Goal: Information Seeking & Learning: Learn about a topic

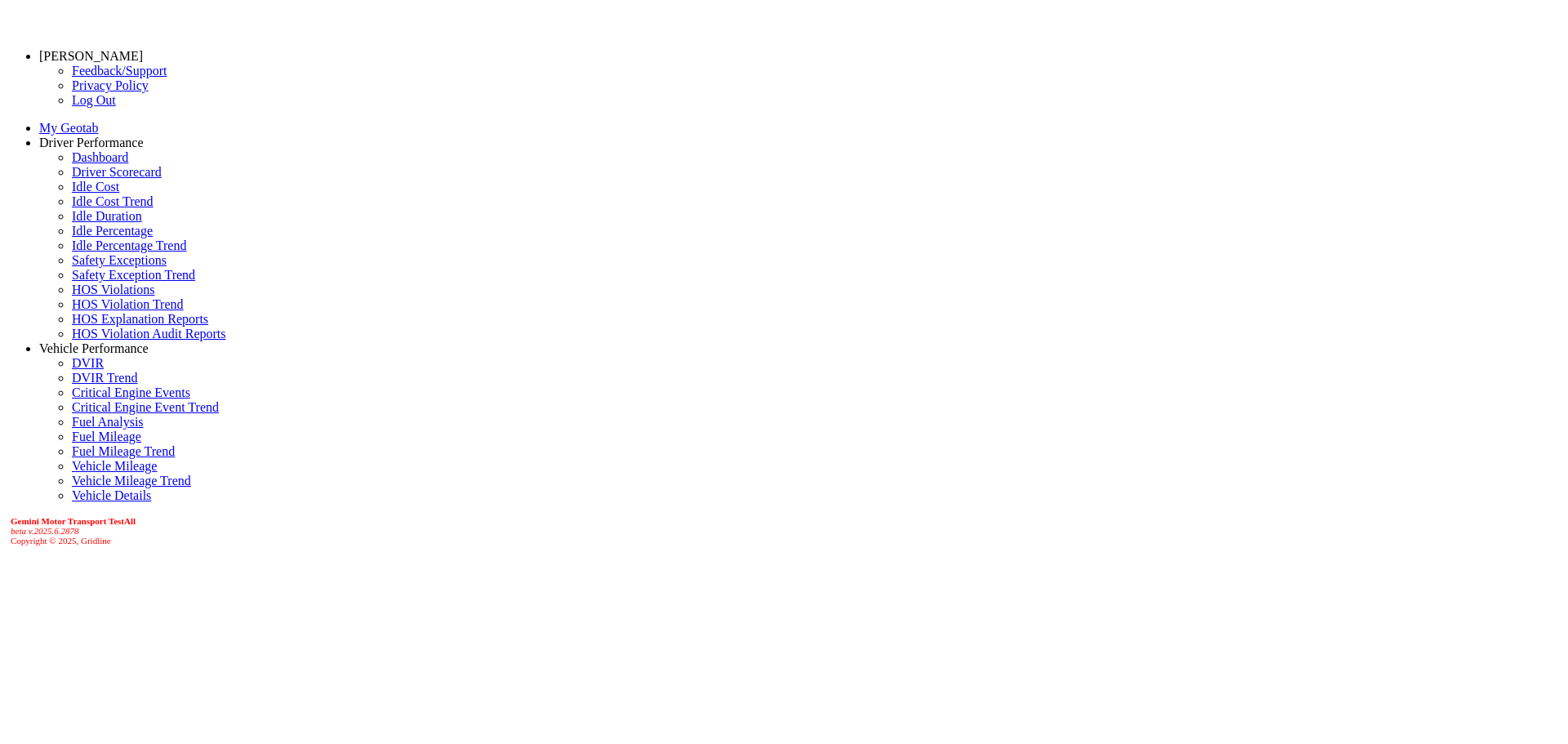
drag, startPoint x: 910, startPoint y: 315, endPoint x: 1192, endPoint y: 306, distance: 282.1
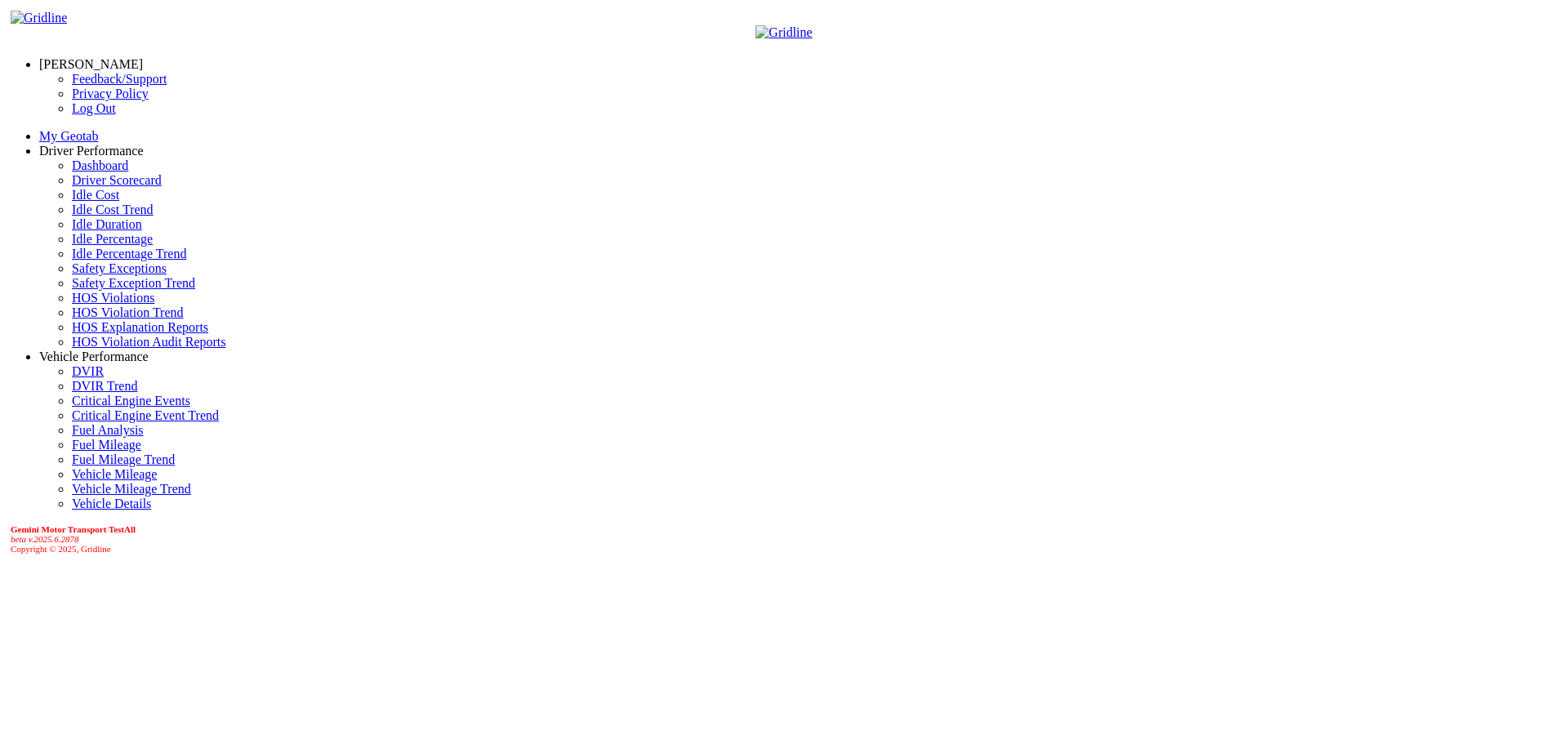
drag, startPoint x: 483, startPoint y: 313, endPoint x: 191, endPoint y: 297, distance: 292.4
drag, startPoint x: 472, startPoint y: 305, endPoint x: 252, endPoint y: 329, distance: 221.3
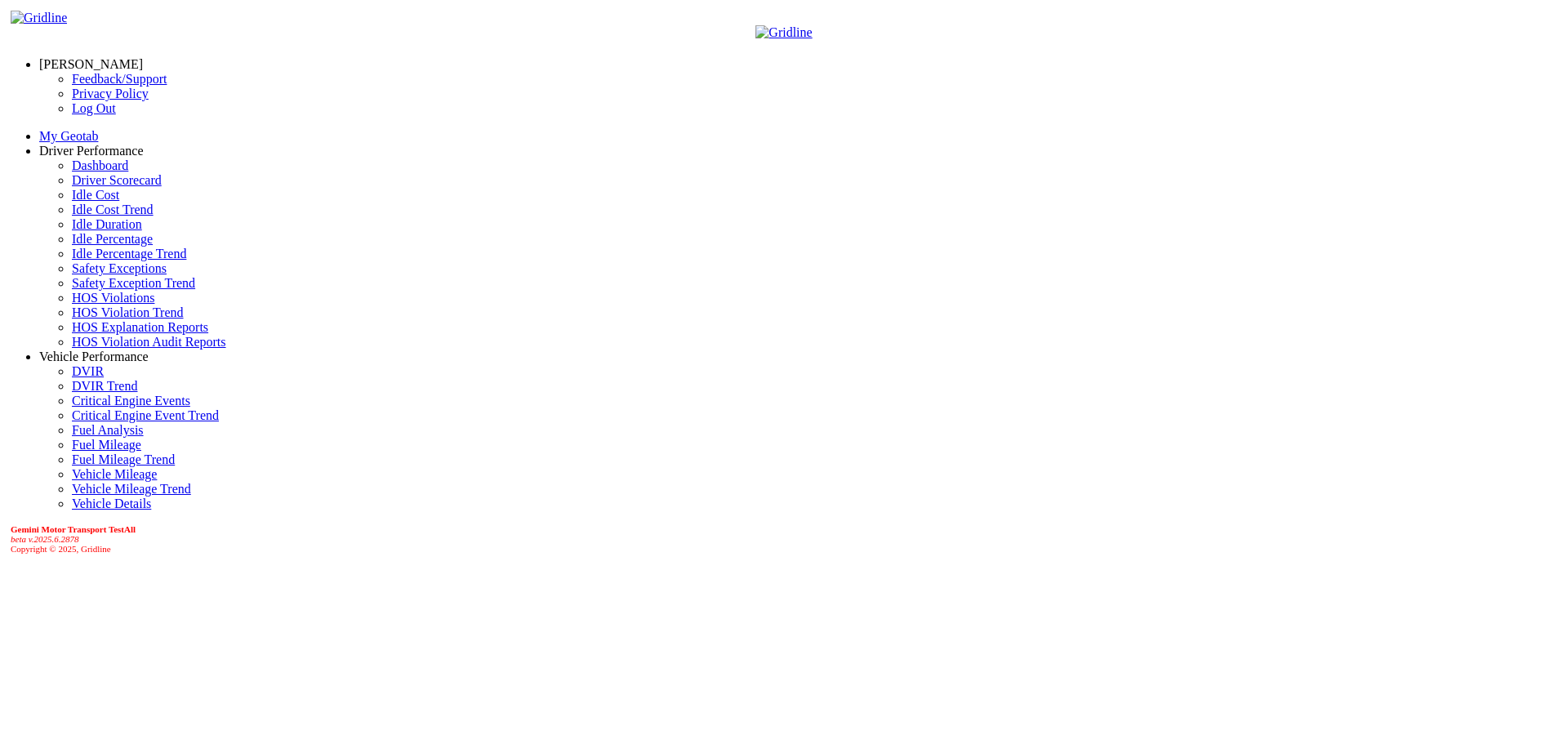
click at [87, 187] on link "Driver Scorecard" at bounding box center [117, 180] width 90 height 14
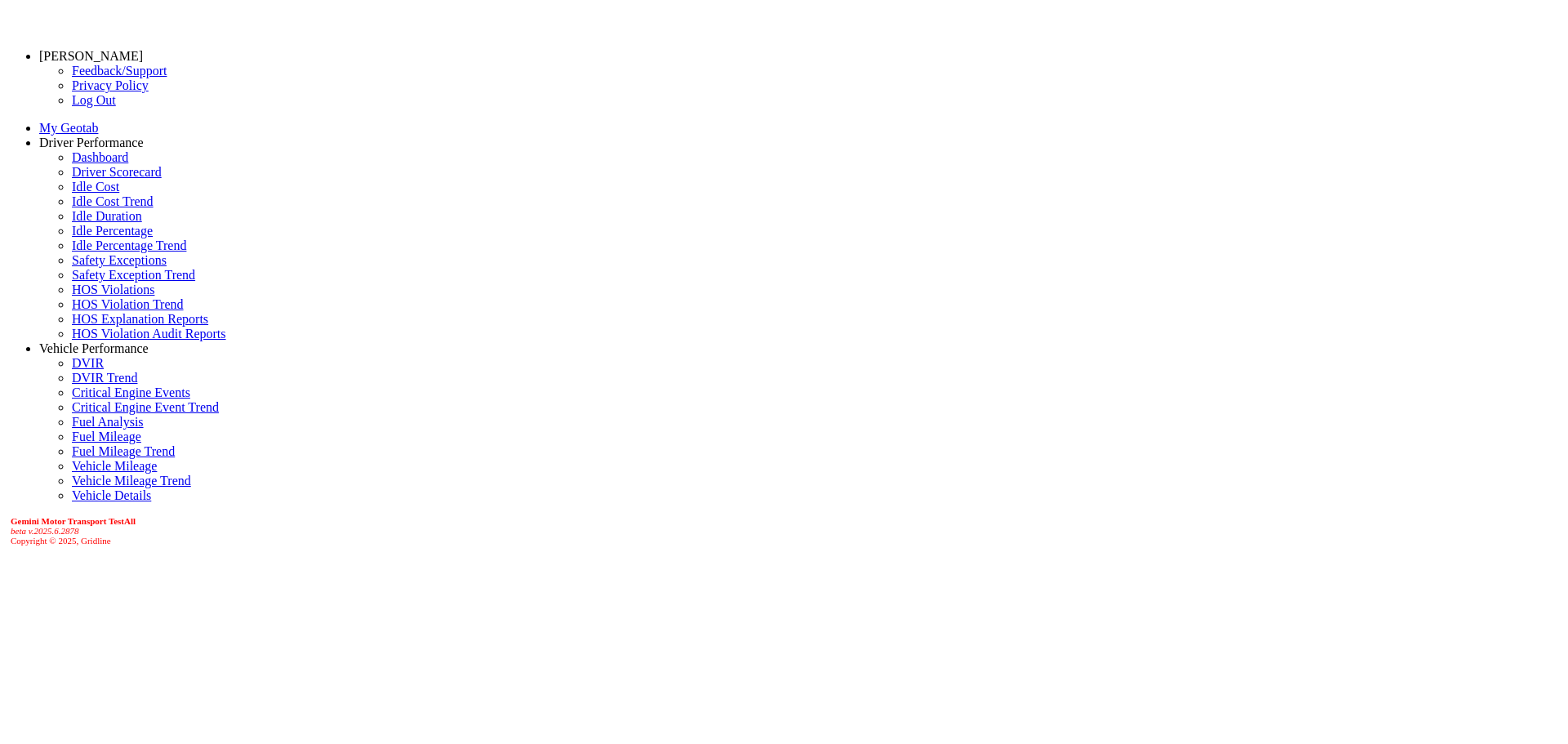
scroll to position [0, 0]
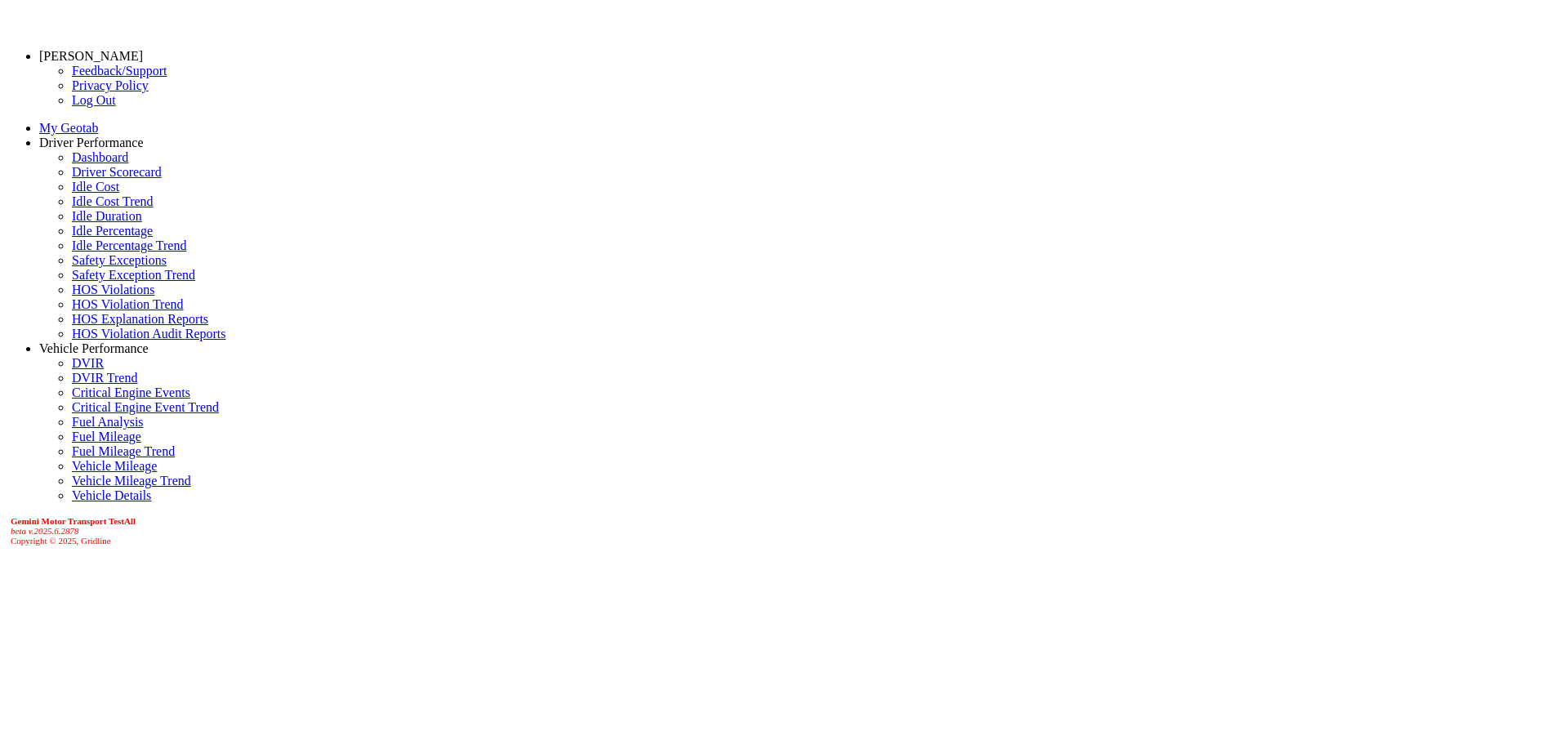
drag, startPoint x: 1443, startPoint y: 42, endPoint x: 1423, endPoint y: 64, distance: 29.7
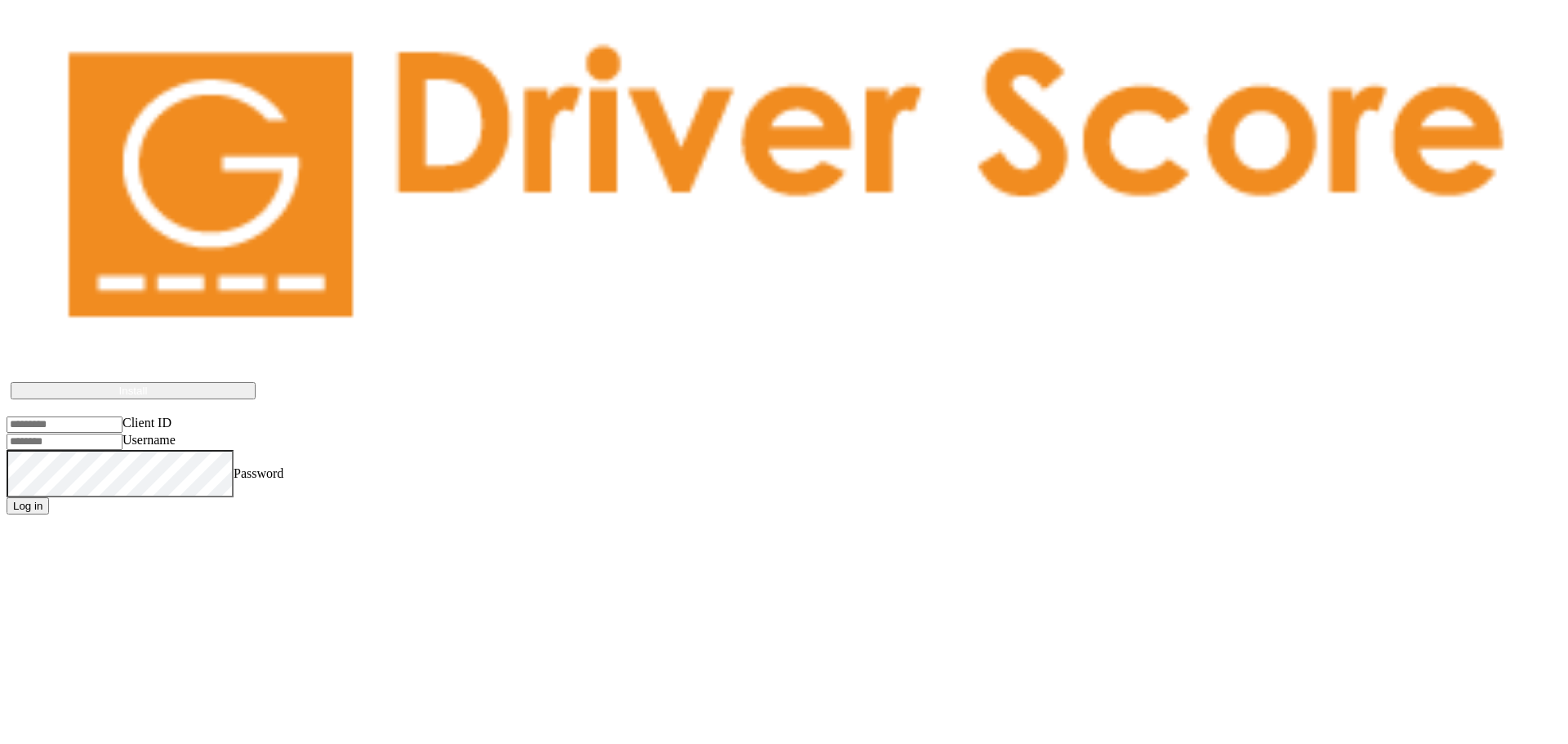
click at [122, 417] on input "Client ID" at bounding box center [64, 425] width 116 height 17
type input "*"
click at [110, 417] on input "Client ID" at bounding box center [64, 425] width 116 height 17
type input "**********"
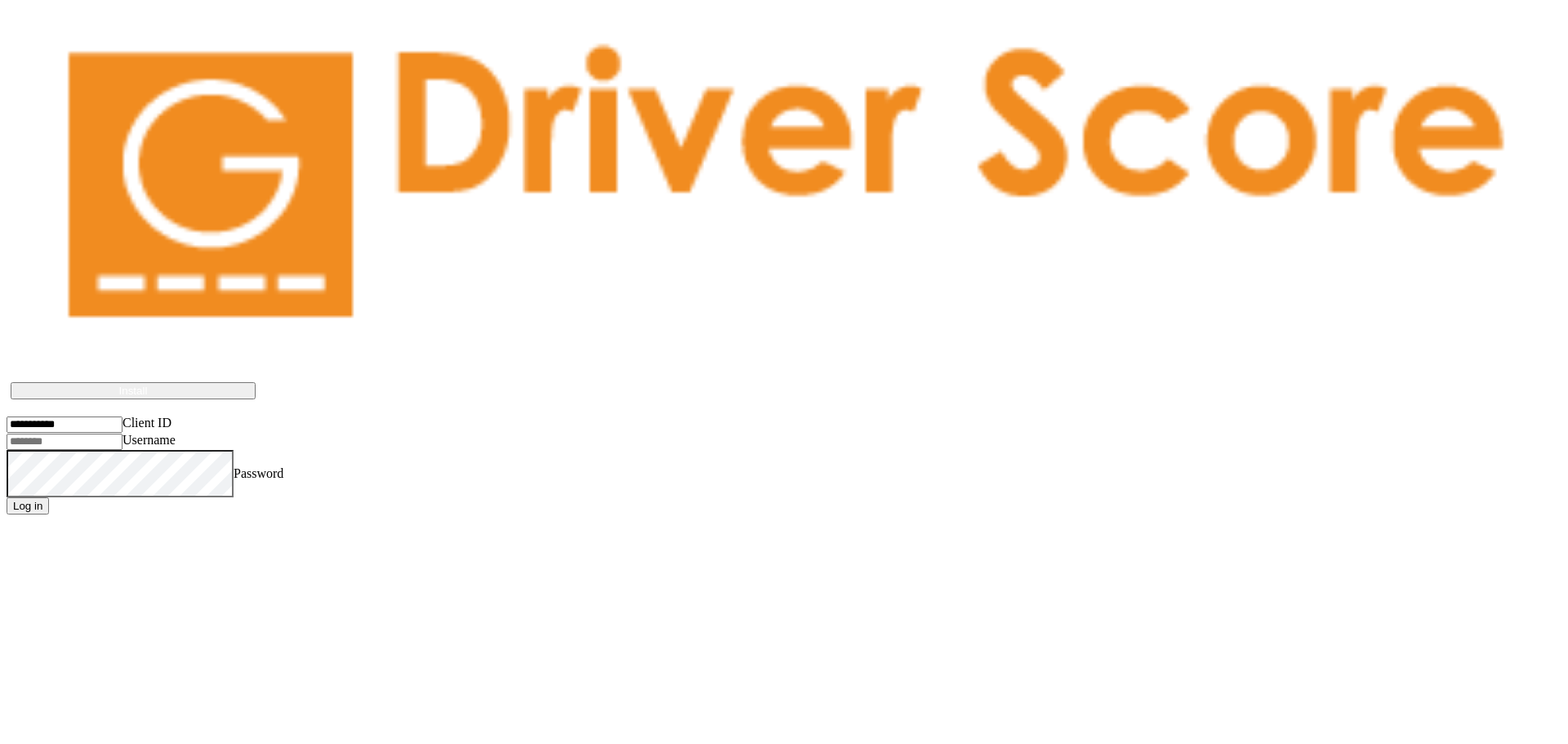
click at [117, 434] on input "Username" at bounding box center [64, 442] width 116 height 17
type input "**********"
click at [7, 498] on button "Log in" at bounding box center [27, 506] width 42 height 17
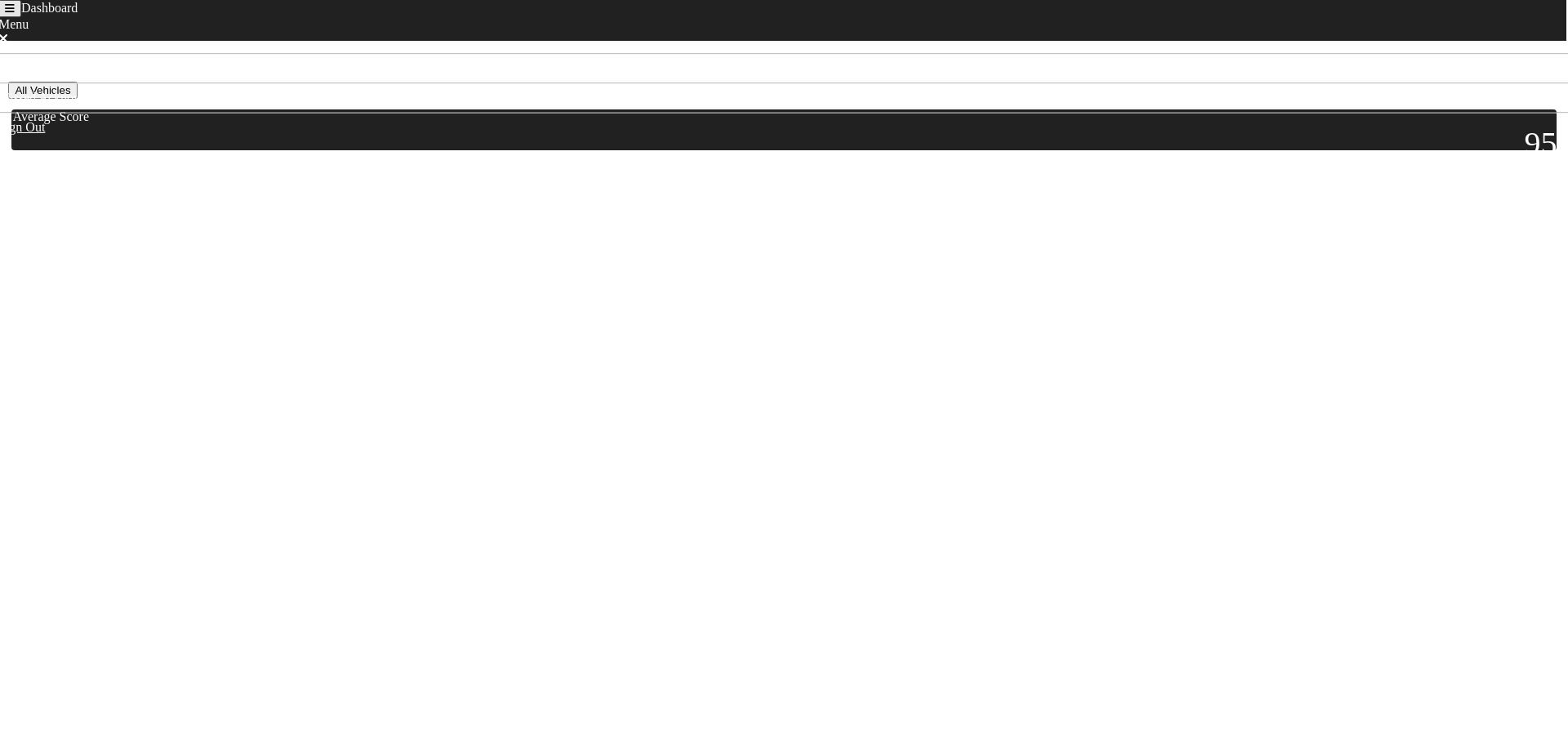
click at [77, 99] on button "All Vehicles" at bounding box center [42, 90] width 68 height 17
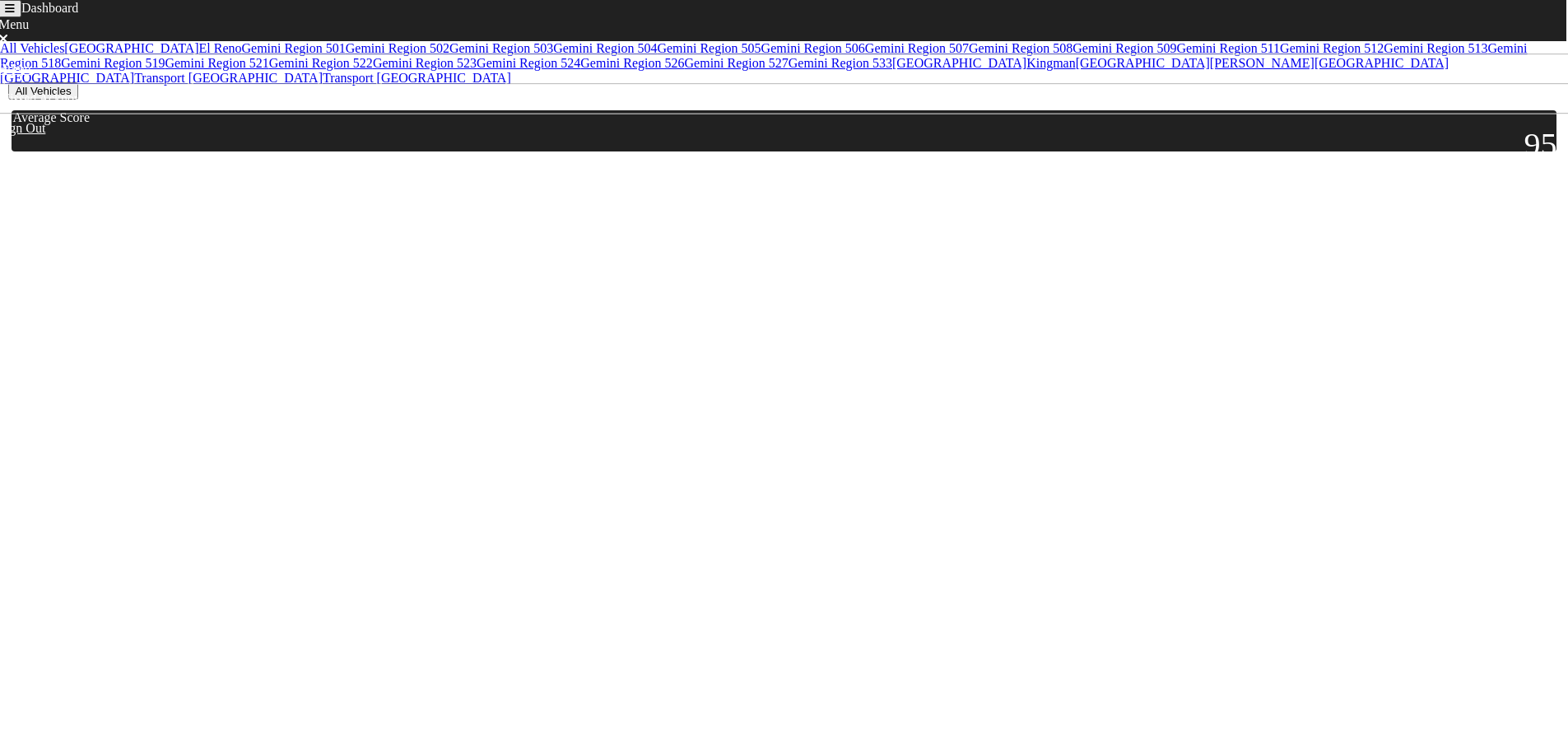
click at [77, 100] on button "All Vehicles" at bounding box center [43, 91] width 69 height 18
click at [152, 125] on div "95" at bounding box center [792, 125] width 1556 height 0
click at [77, 100] on button "All Vehicles" at bounding box center [43, 91] width 69 height 18
click at [15, 14] on icon "Toggle navigation" at bounding box center [10, 8] width 10 height 11
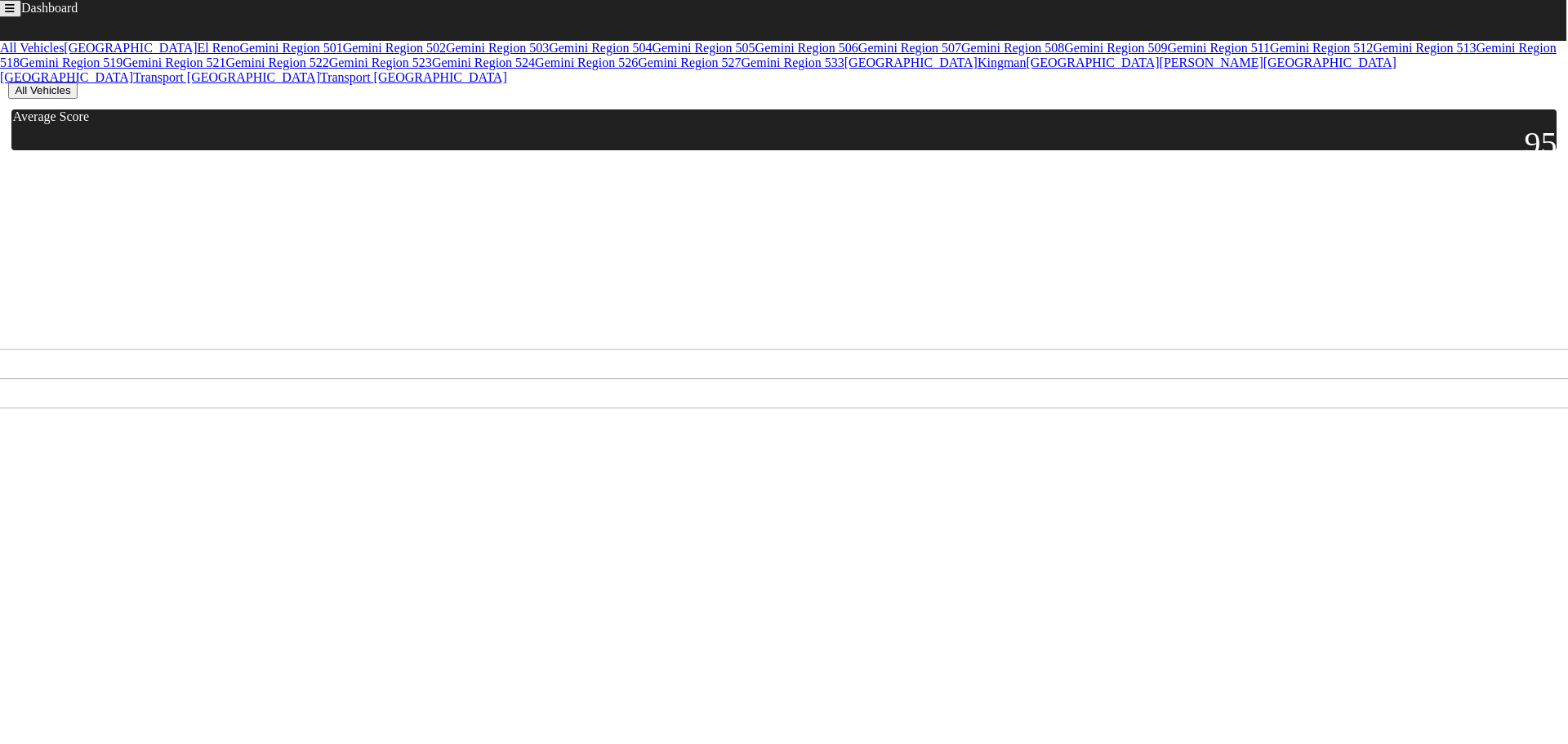
click at [17, 328] on icon at bounding box center [12, 335] width 10 height 13
click at [77, 99] on button "All Vehicles" at bounding box center [42, 90] width 68 height 17
click at [267, 69] on link "Gemini Region 522" at bounding box center [319, 62] width 103 height 14
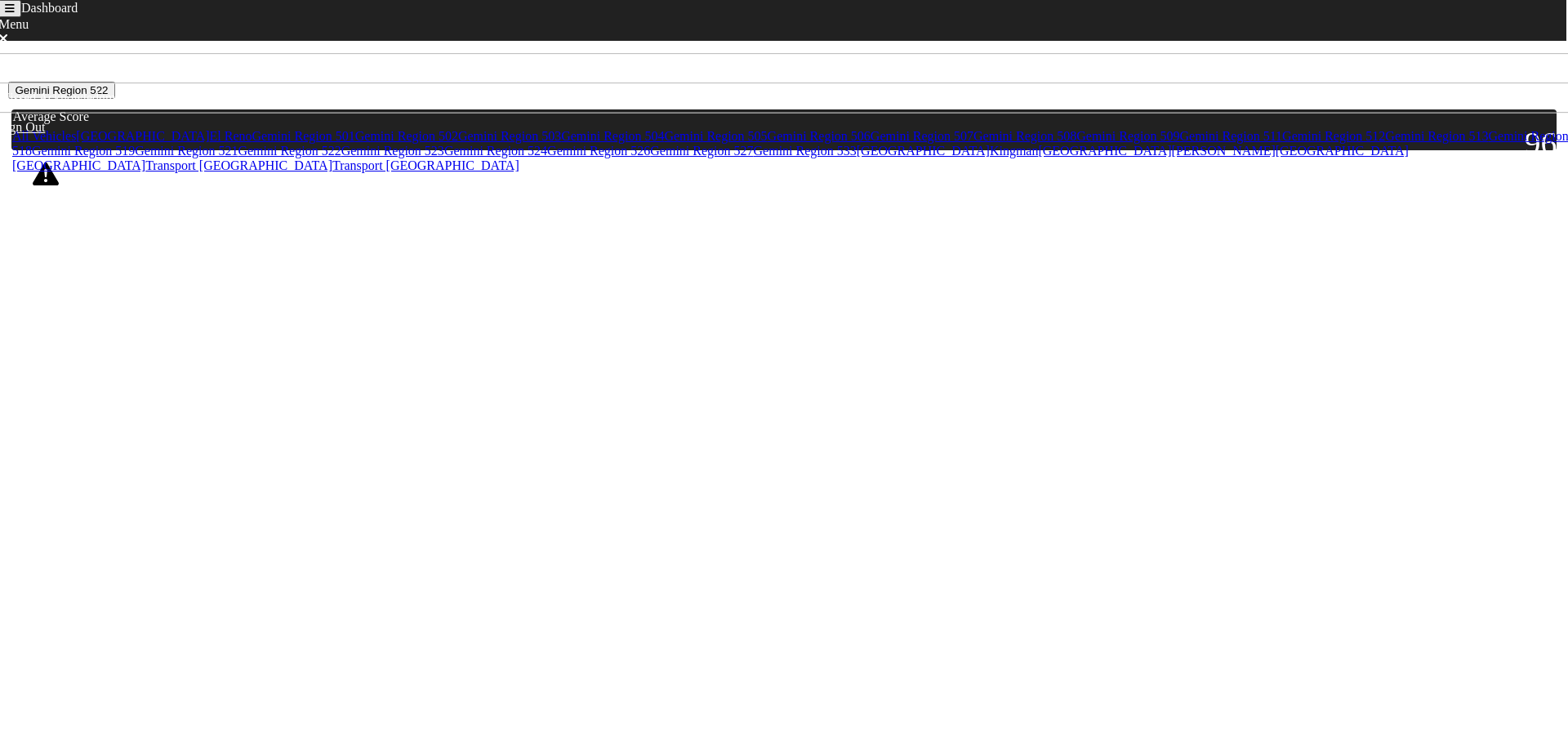
click at [175, 209] on div "Score: 87" at bounding box center [145, 197] width 60 height 22
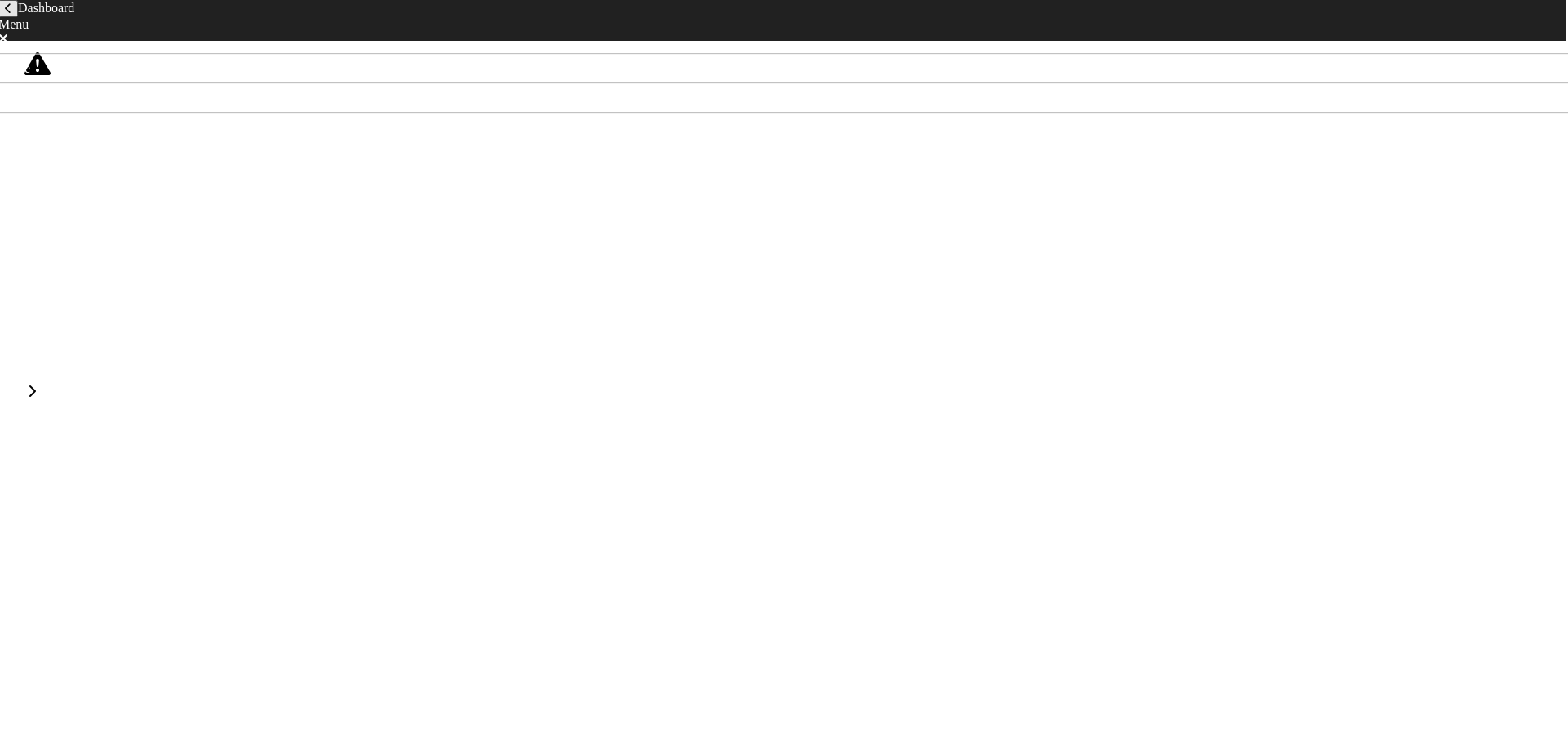
click at [307, 356] on div "Rest - Driving after more than 8-hour rest limit violation" at bounding box center [159, 364] width 295 height 15
click at [12, 14] on icon "back navigation" at bounding box center [8, 8] width 7 height 11
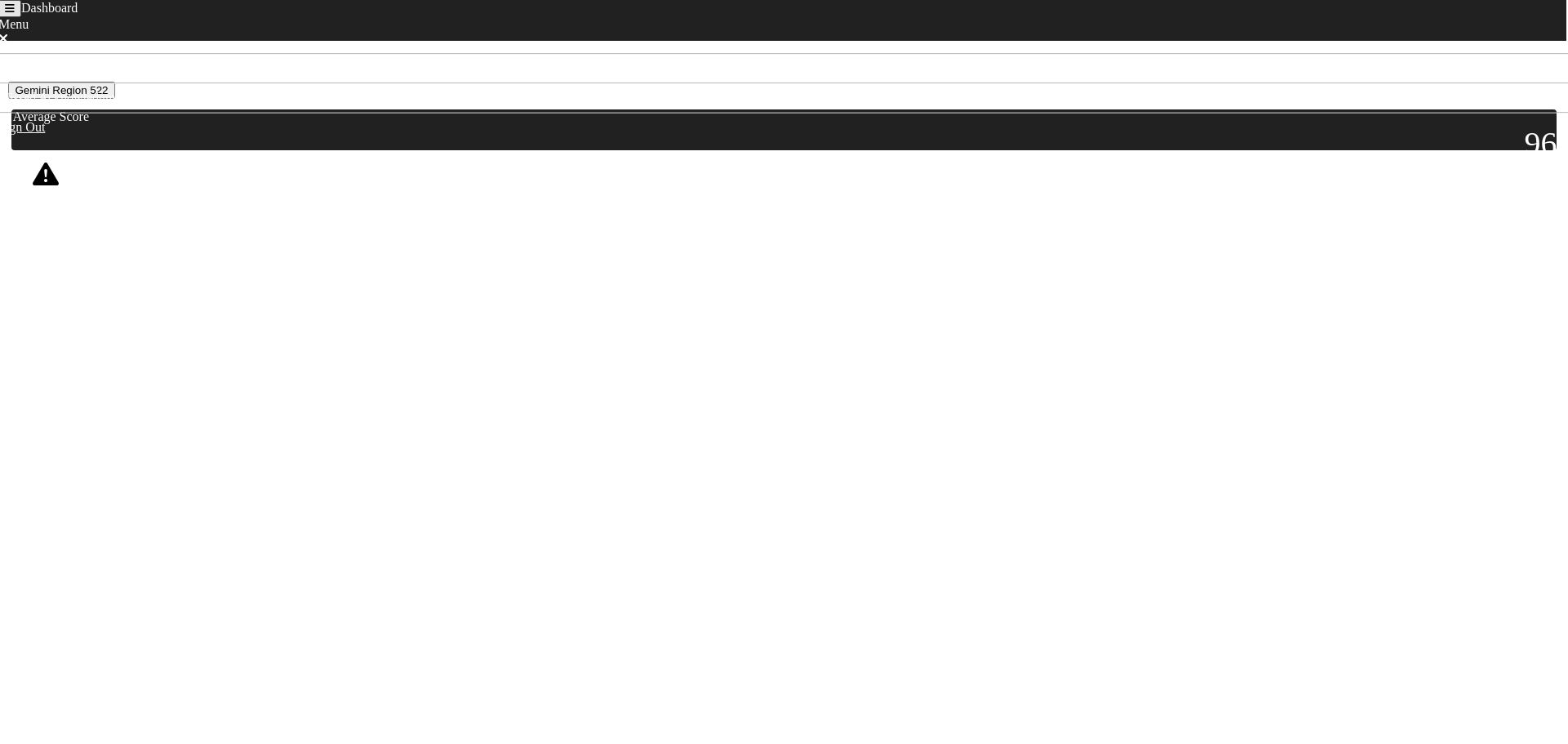
click at [17, 7] on nav "Dashboard Menu Home Missed Acknowledgments Sign Out" at bounding box center [782, 20] width 1568 height 41
click at [15, 14] on icon "Toggle navigation" at bounding box center [10, 8] width 10 height 11
click at [27, 298] on link "Home" at bounding box center [22, 305] width 32 height 14
drag, startPoint x: 473, startPoint y: 459, endPoint x: 479, endPoint y: 444, distance: 16.2
click at [474, 260] on html "Dashboard Menu Home Missed Acknowledgments Sign Out [DATE] - [DATE] Gemini Regi…" at bounding box center [784, 130] width 1568 height 260
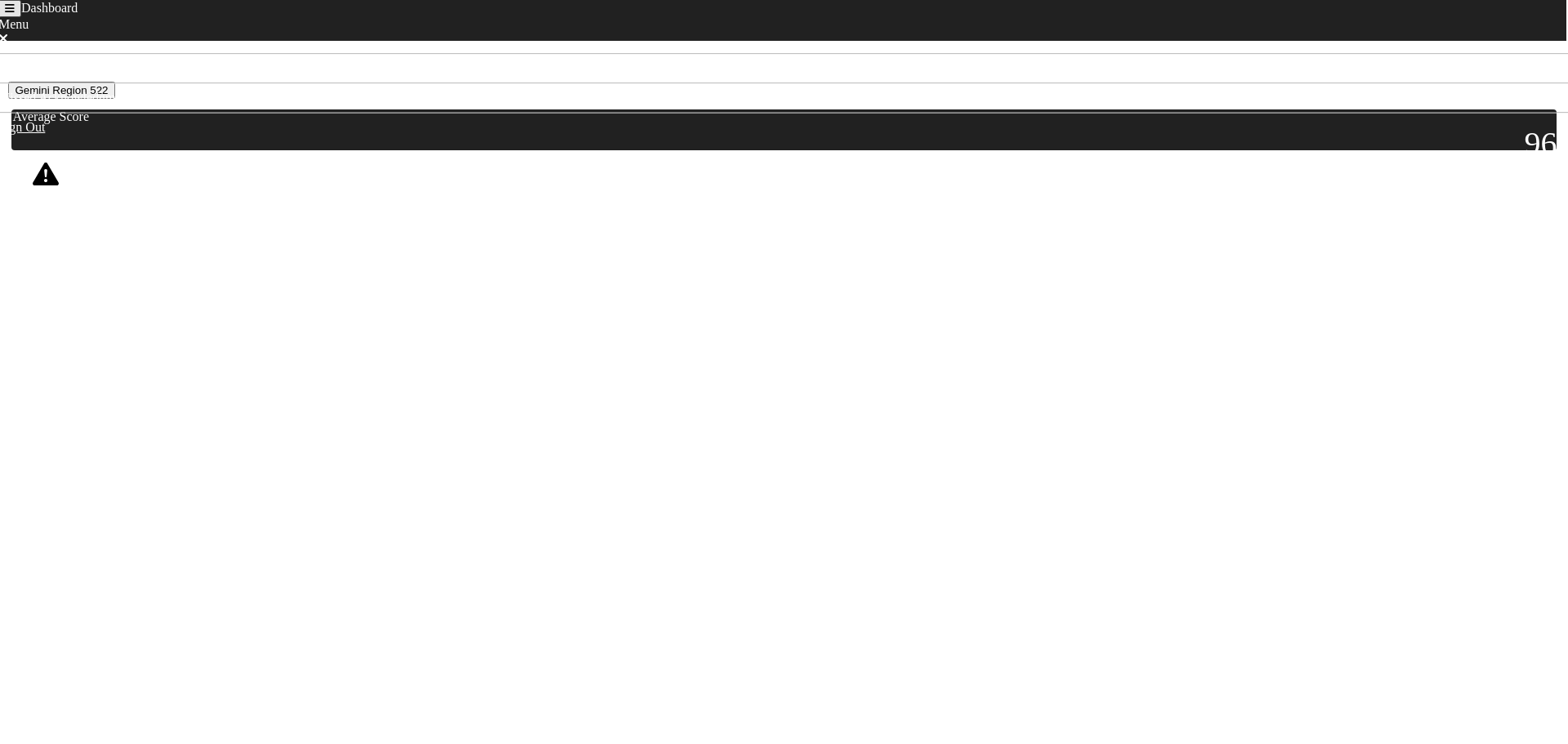
click at [114, 99] on button "Gemini Region 522" at bounding box center [62, 90] width 107 height 17
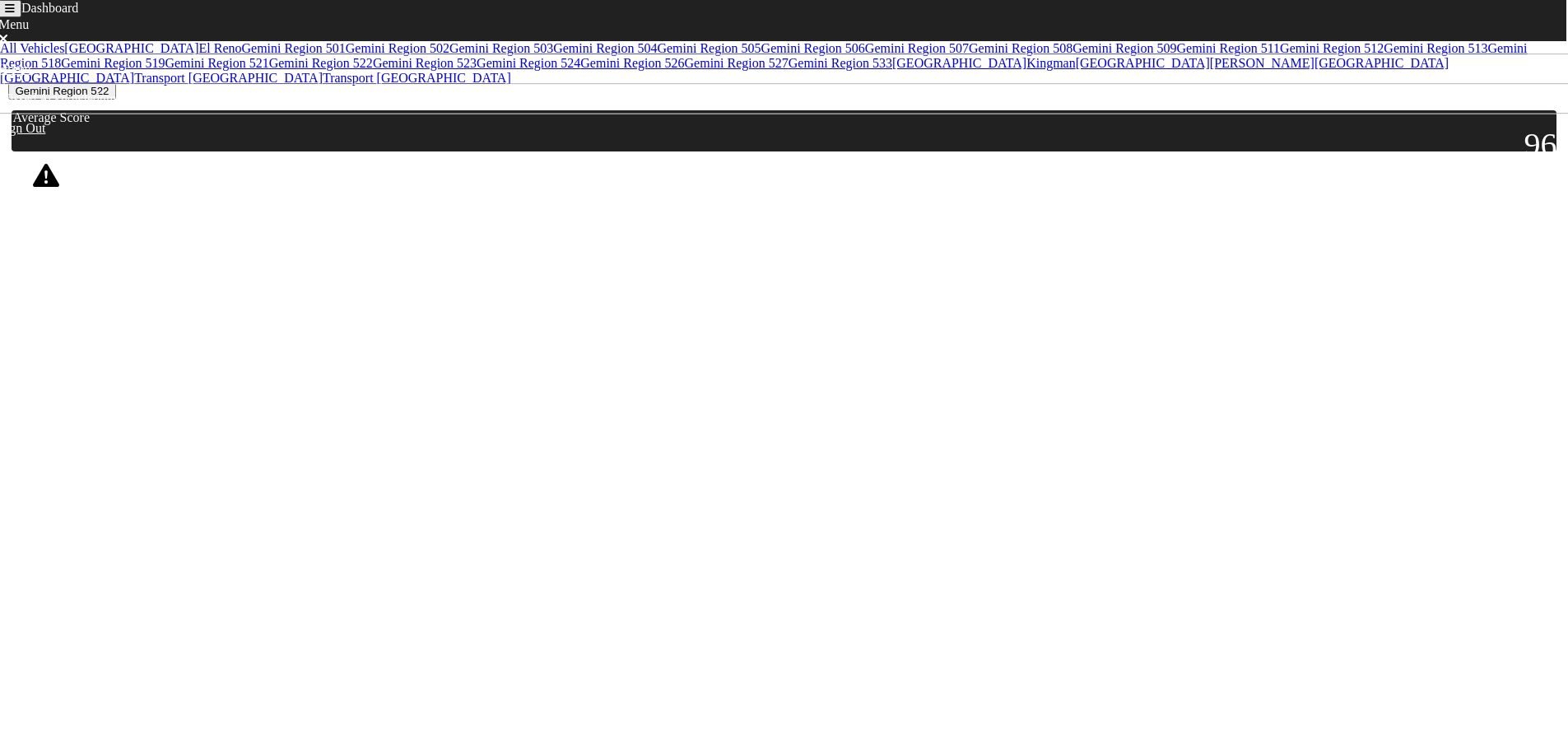
click at [53, 55] on link "All Vehicles" at bounding box center [32, 48] width 65 height 14
click at [383, 290] on body "Dashboard Menu Home Missed Acknowledgments Sign Out [DATE] - [DATE] All Vehicle…" at bounding box center [790, 180] width 1567 height 270
click at [152, 65] on div "[DATE] - [DATE]" at bounding box center [790, 62] width 1549 height 15
click at [86, 55] on div "[DATE] - [DATE]" at bounding box center [791, 63] width 1558 height 25
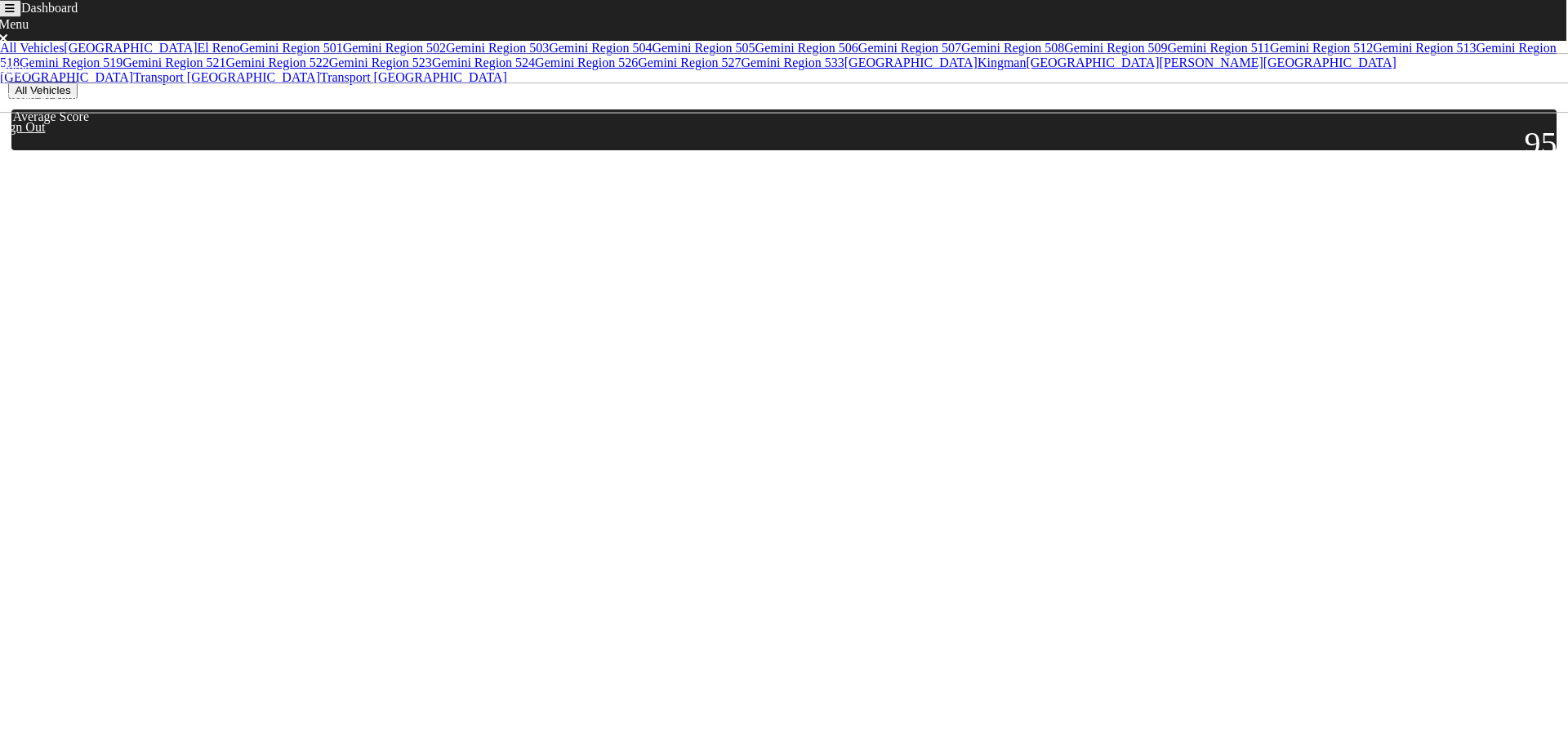
click at [102, 66] on div "[DATE] - [DATE]" at bounding box center [784, 62] width 1537 height 15
click at [179, 68] on div "[DATE] - [DATE]" at bounding box center [784, 62] width 1537 height 15
click at [412, 147] on body "Dashboard Menu Home Missed Acknowledgments Sign Out [DATE] - [DATE] All Vehicle…" at bounding box center [784, 179] width 1556 height 268
